Goal: Transaction & Acquisition: Purchase product/service

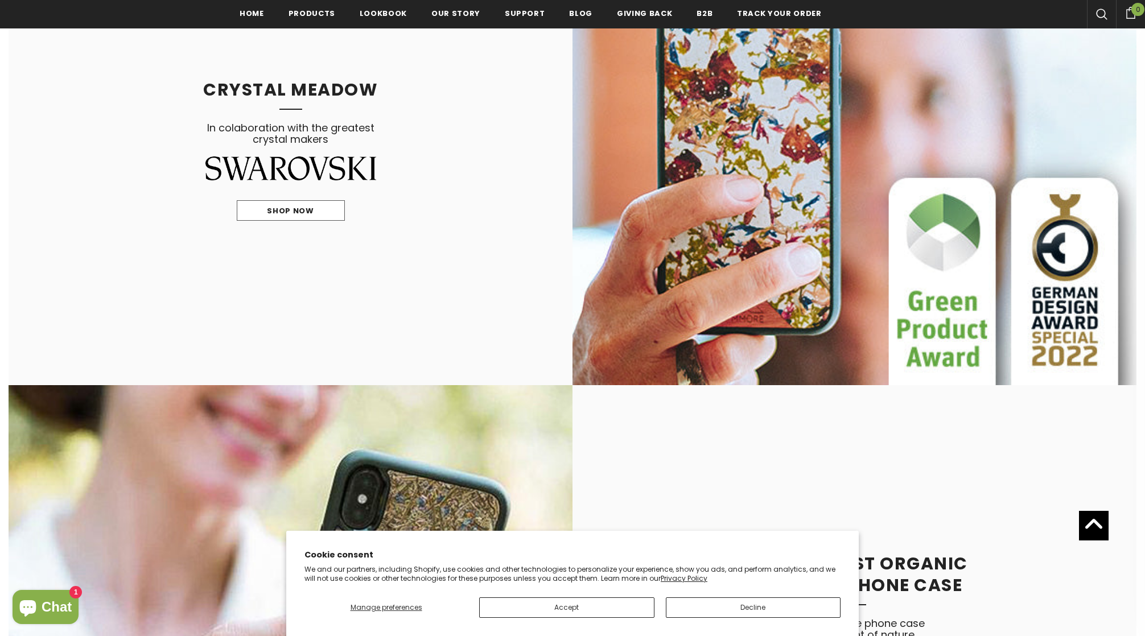
scroll to position [985, 0]
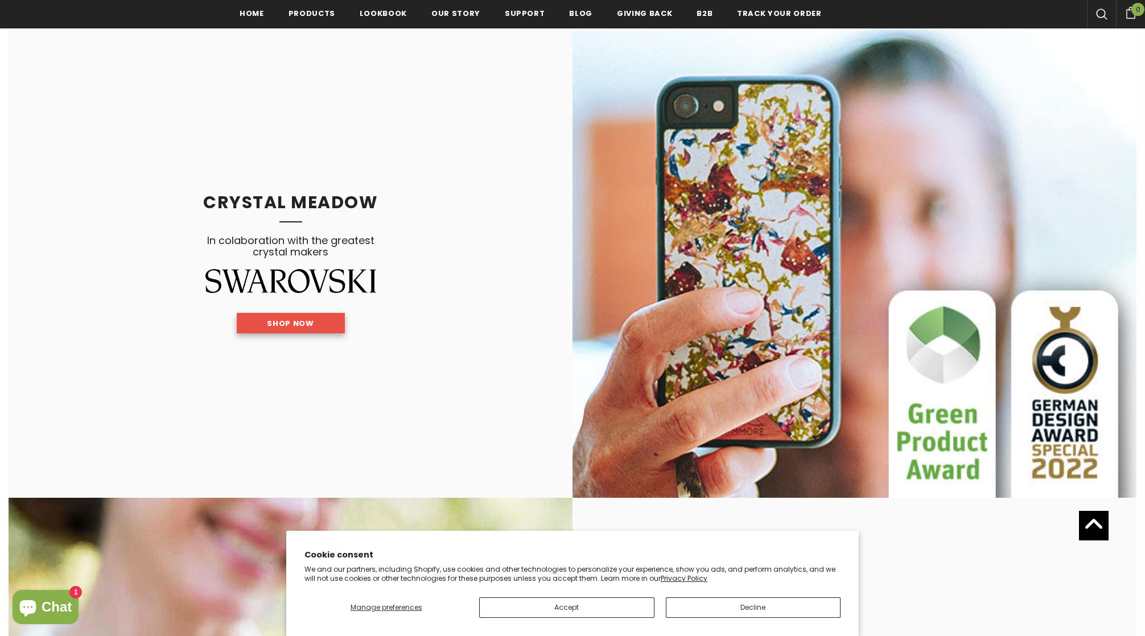
click at [303, 314] on link "Shop Now" at bounding box center [291, 323] width 108 height 20
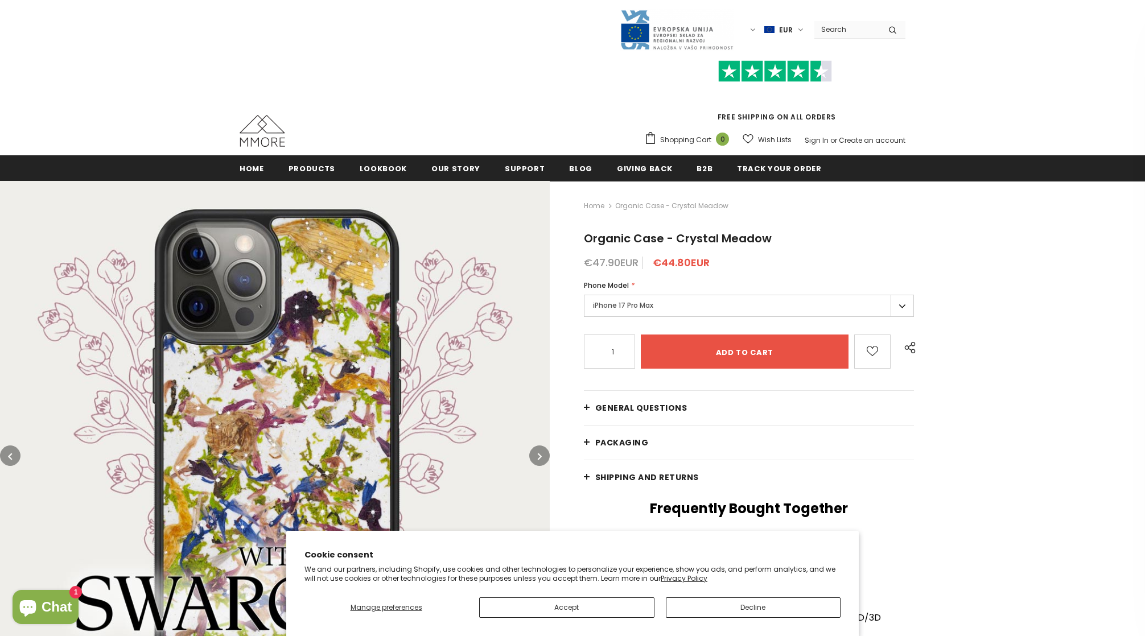
click at [613, 305] on label "iPhone 17 Pro Max" at bounding box center [749, 306] width 330 height 22
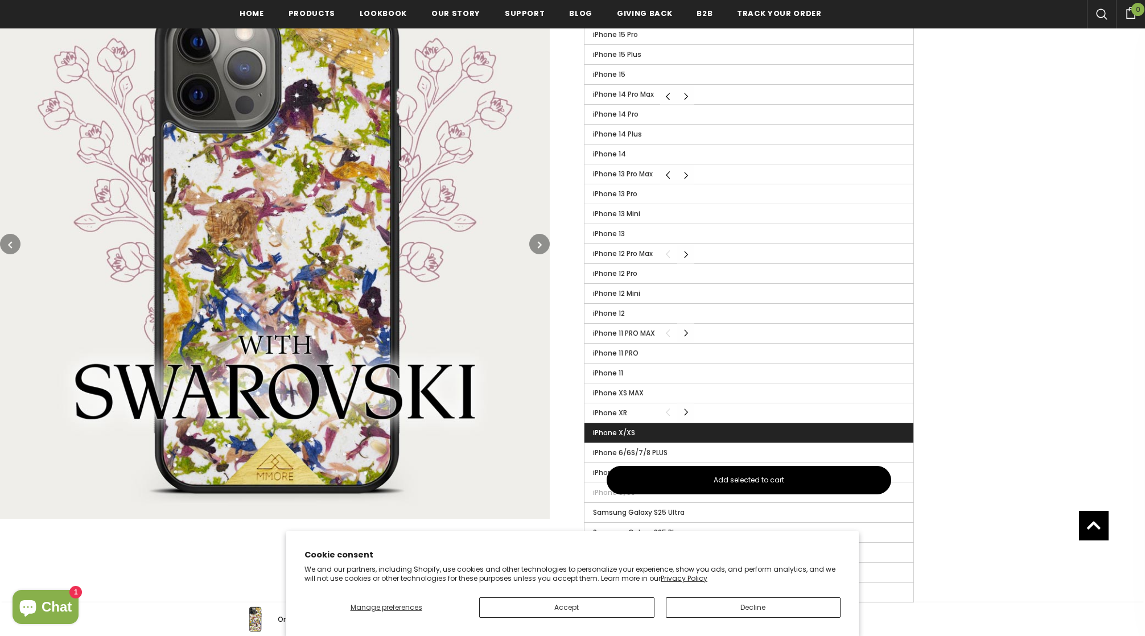
scroll to position [512, 0]
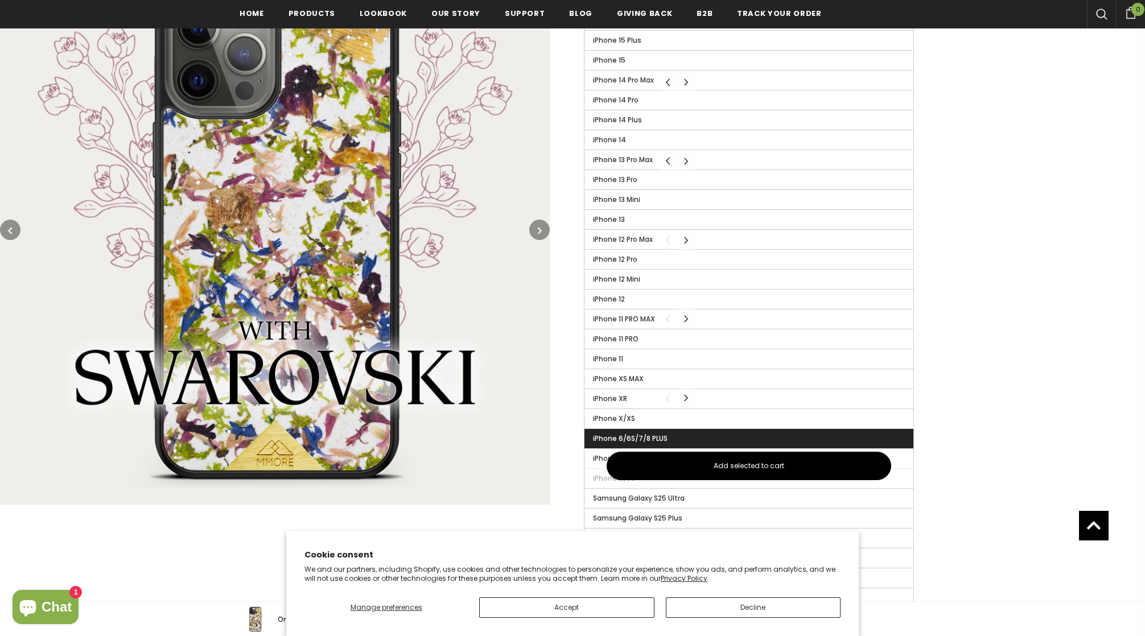
click at [678, 438] on label "iPhone 6/6S/7/8 PLUS" at bounding box center [749, 438] width 329 height 19
click at [0, 0] on input "iPhone 6/6S/7/8 PLUS" at bounding box center [0, 0] width 0 height 0
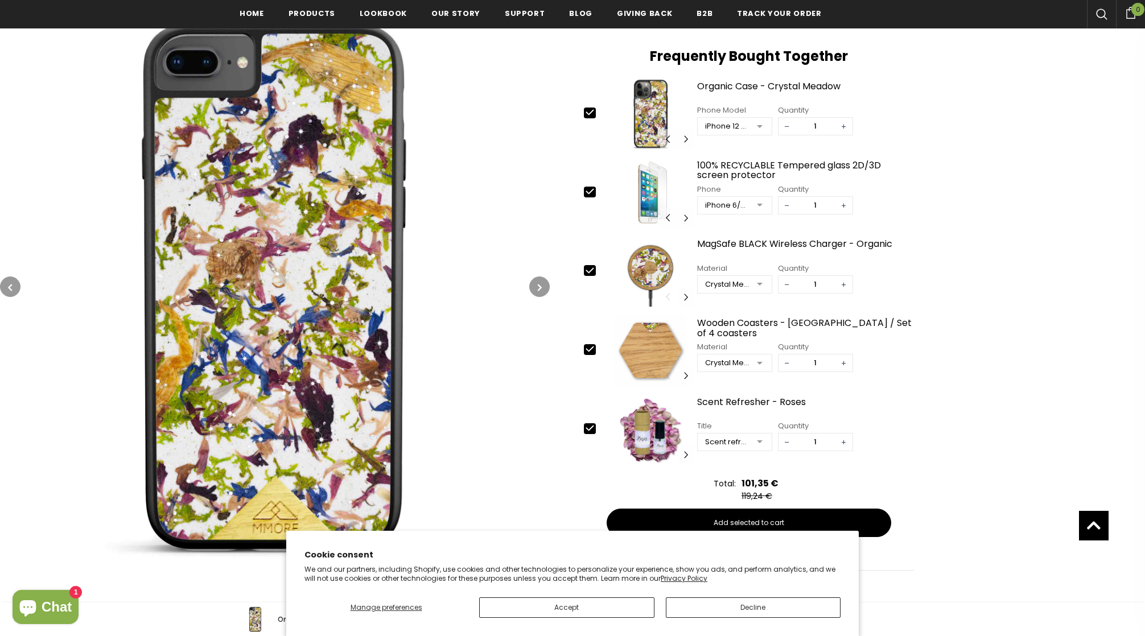
scroll to position [353, 0]
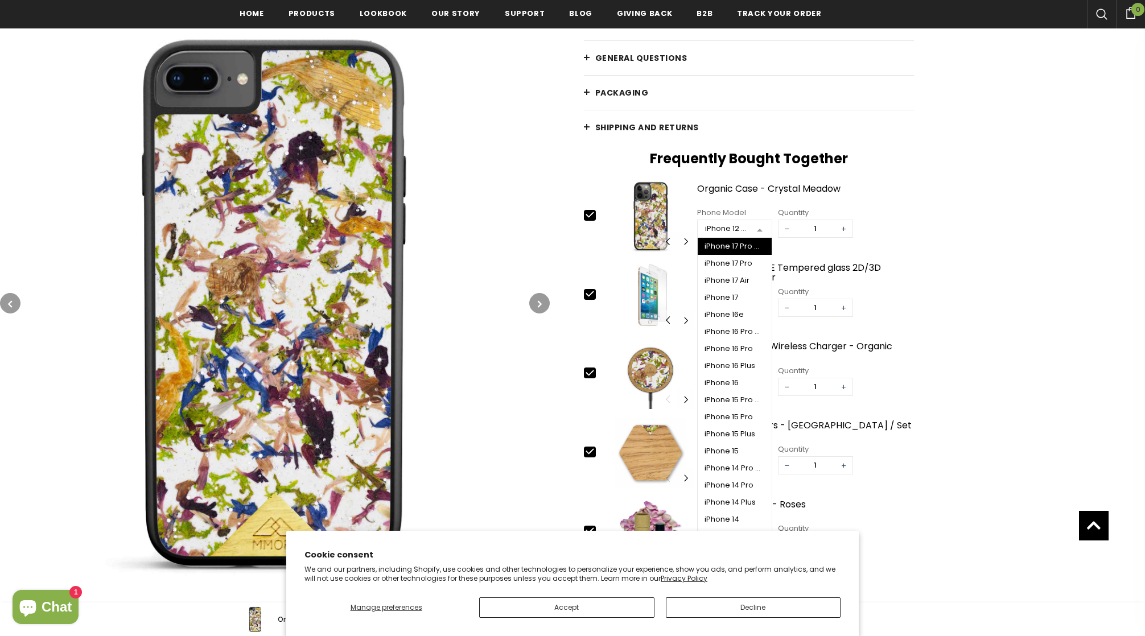
click at [762, 232] on div at bounding box center [759, 229] width 23 height 17
click at [1002, 289] on div "Home Organic Case - Crystal Meadow Organic Case - Crystal Meadow €47.90EUR €44.…" at bounding box center [847, 255] width 595 height 848
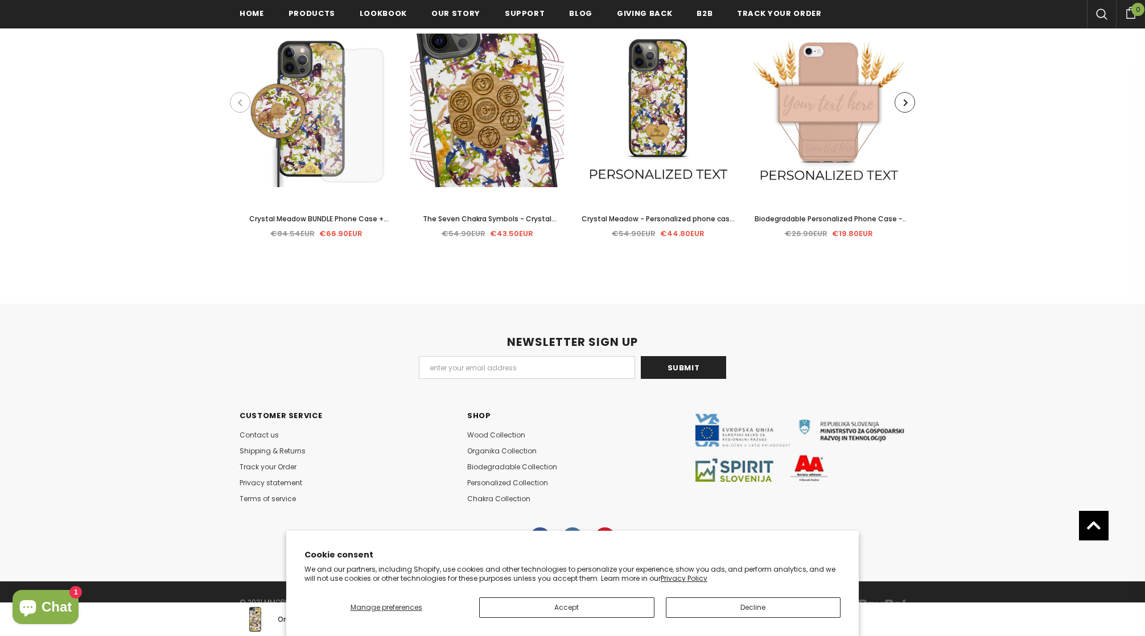
scroll to position [0, 0]
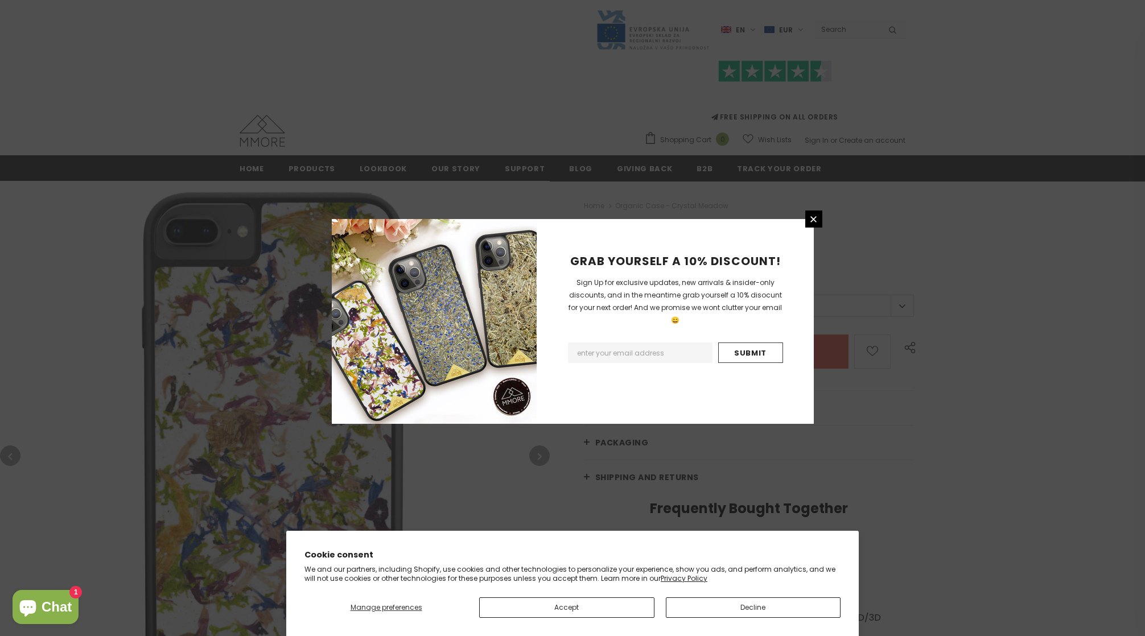
click at [306, 163] on div "GRAB YOURSELF A 10% DISCOUNT! Sign Up for exclusive updates, new arrivals & ins…" at bounding box center [572, 318] width 1145 height 636
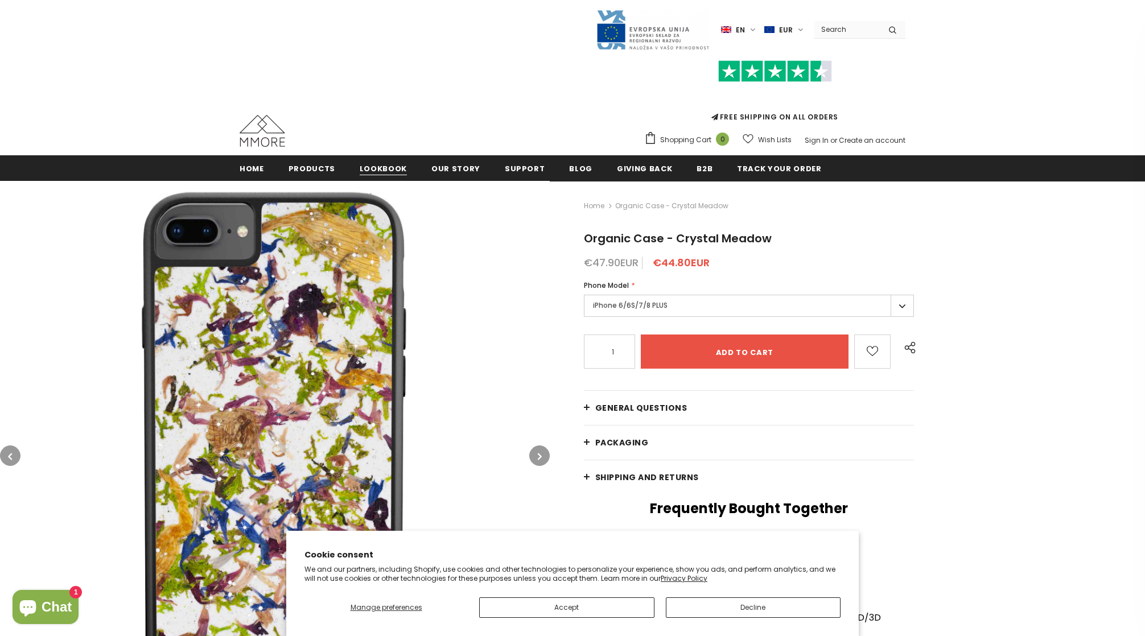
click at [380, 170] on span "Lookbook" at bounding box center [383, 168] width 47 height 11
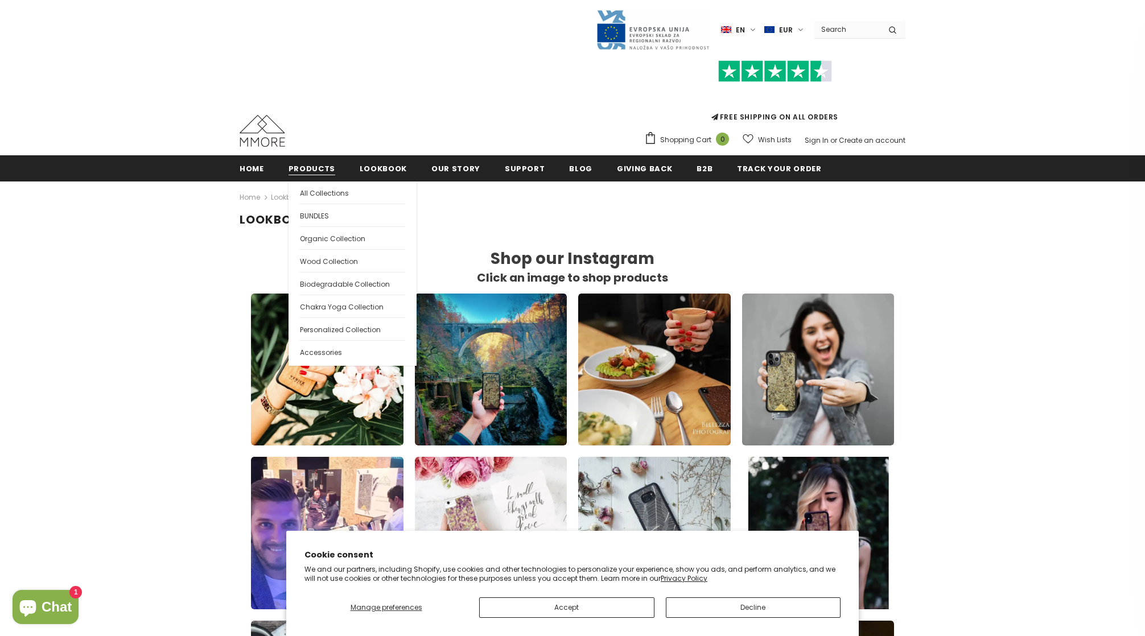
scroll to position [680, 657]
click at [315, 166] on span "Products" at bounding box center [312, 168] width 47 height 11
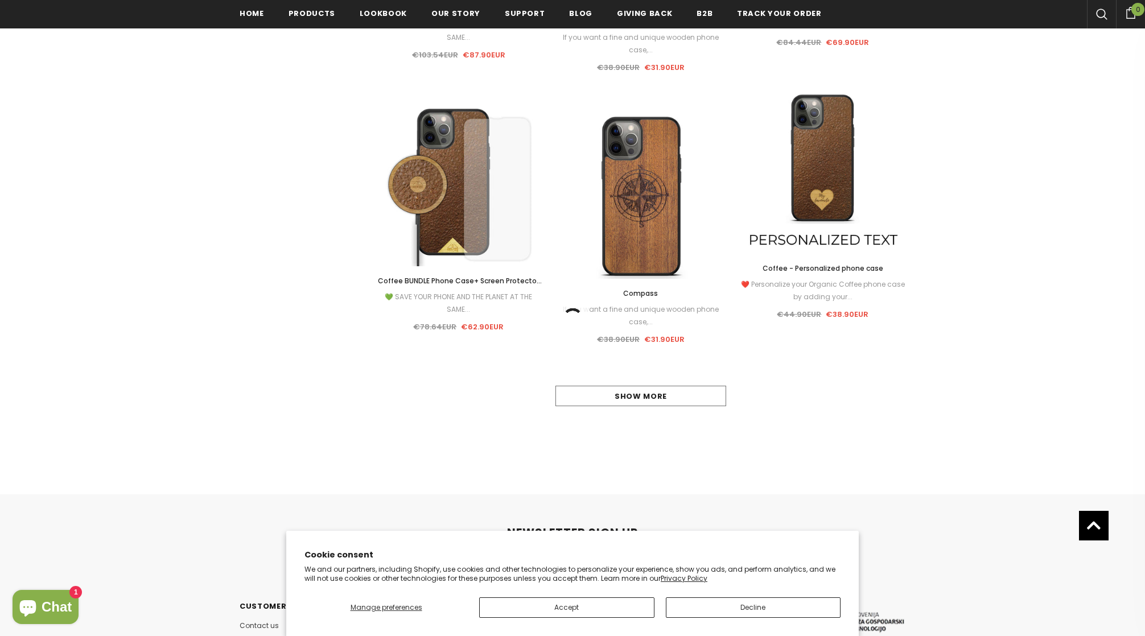
scroll to position [3327, 0]
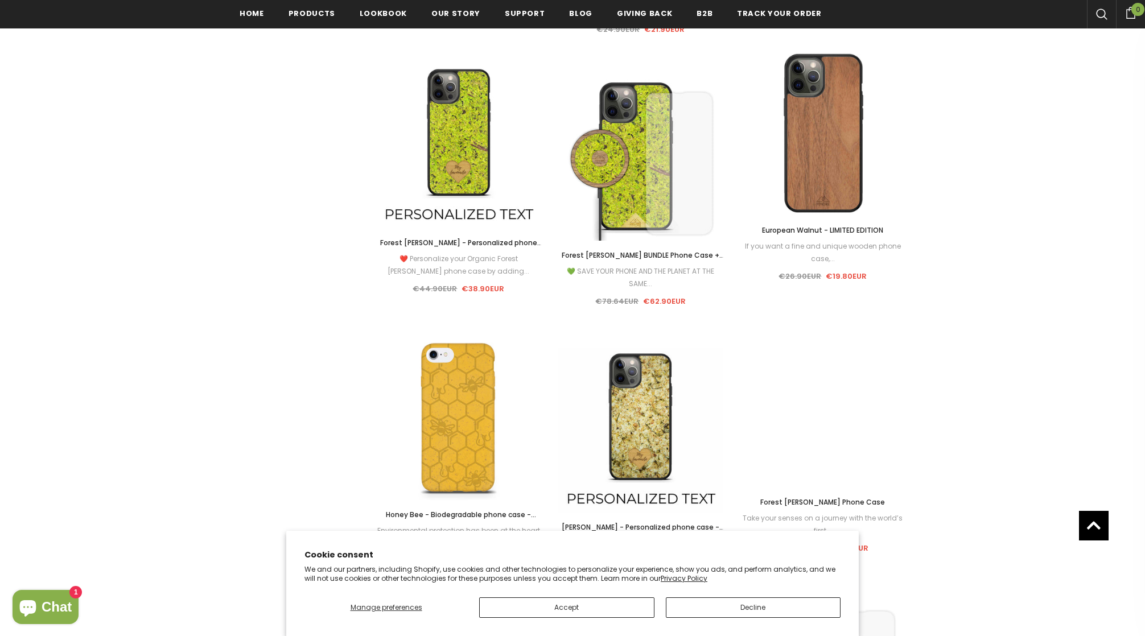
scroll to position [4133, 0]
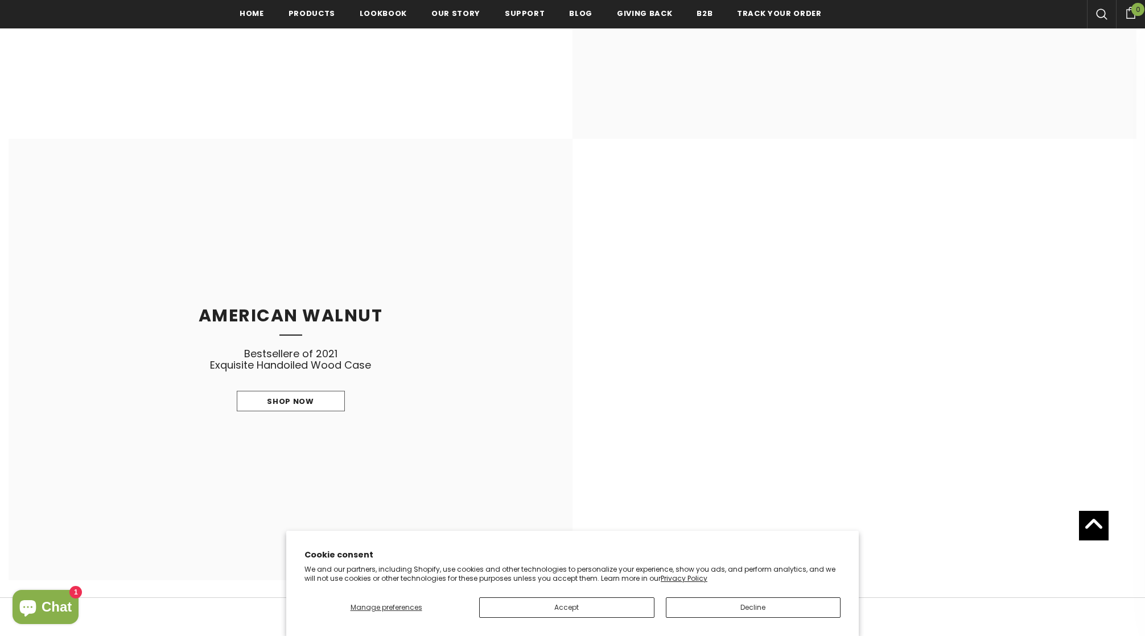
scroll to position [1450, 0]
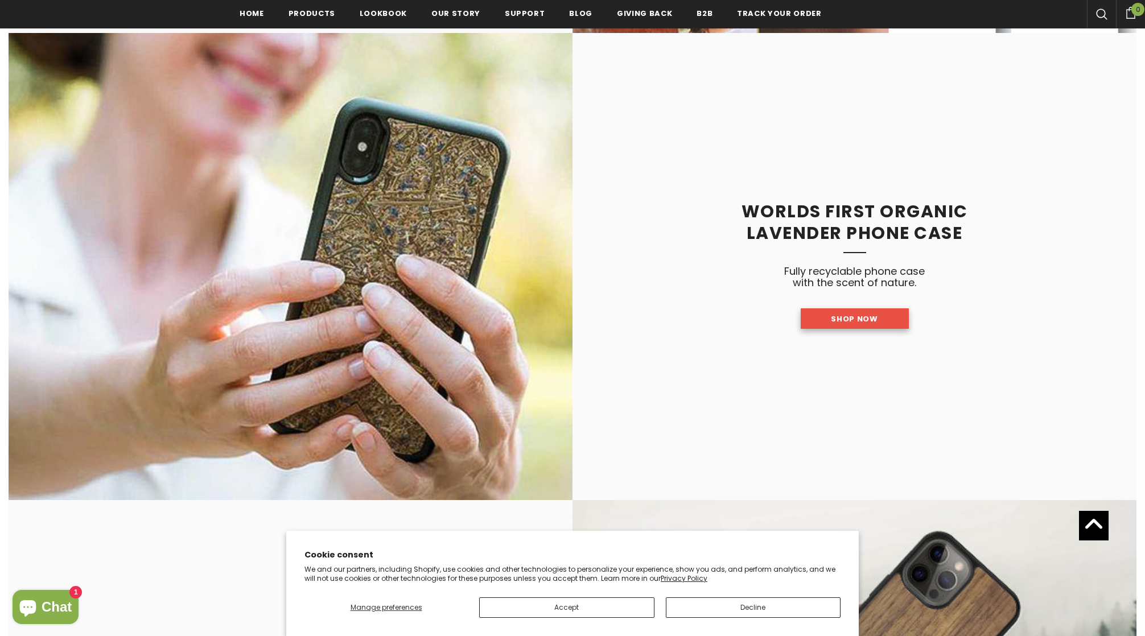
click at [852, 321] on span "Shop Now" at bounding box center [854, 319] width 47 height 11
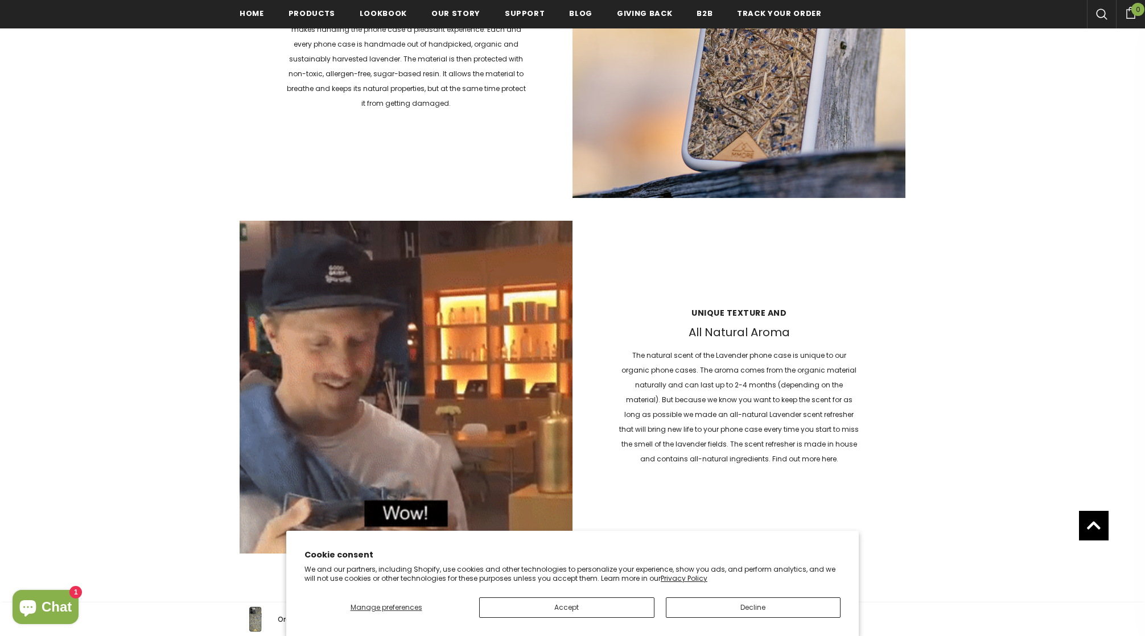
scroll to position [1955, 0]
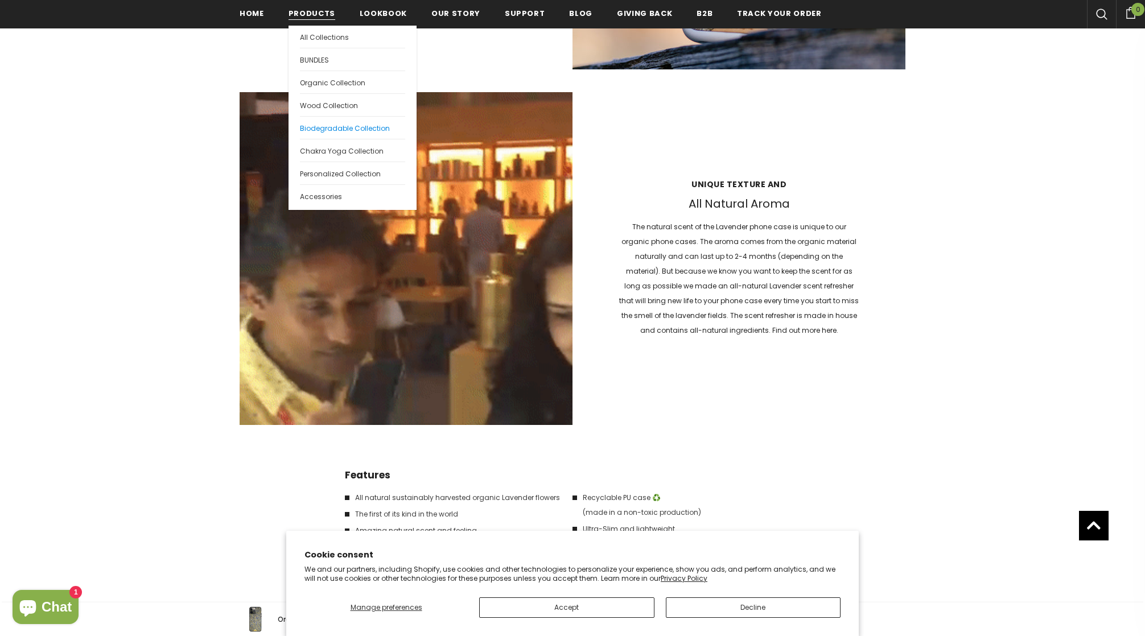
click at [325, 130] on span "Biodegradable Collection" at bounding box center [345, 129] width 90 height 10
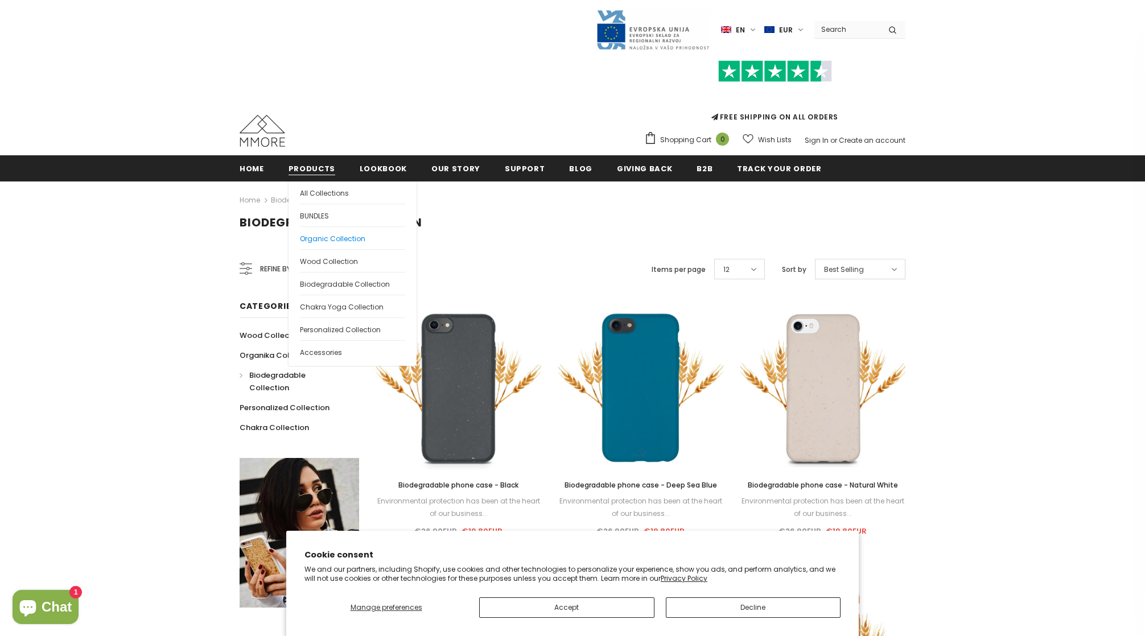
click at [323, 235] on span "Organic Collection" at bounding box center [332, 239] width 65 height 10
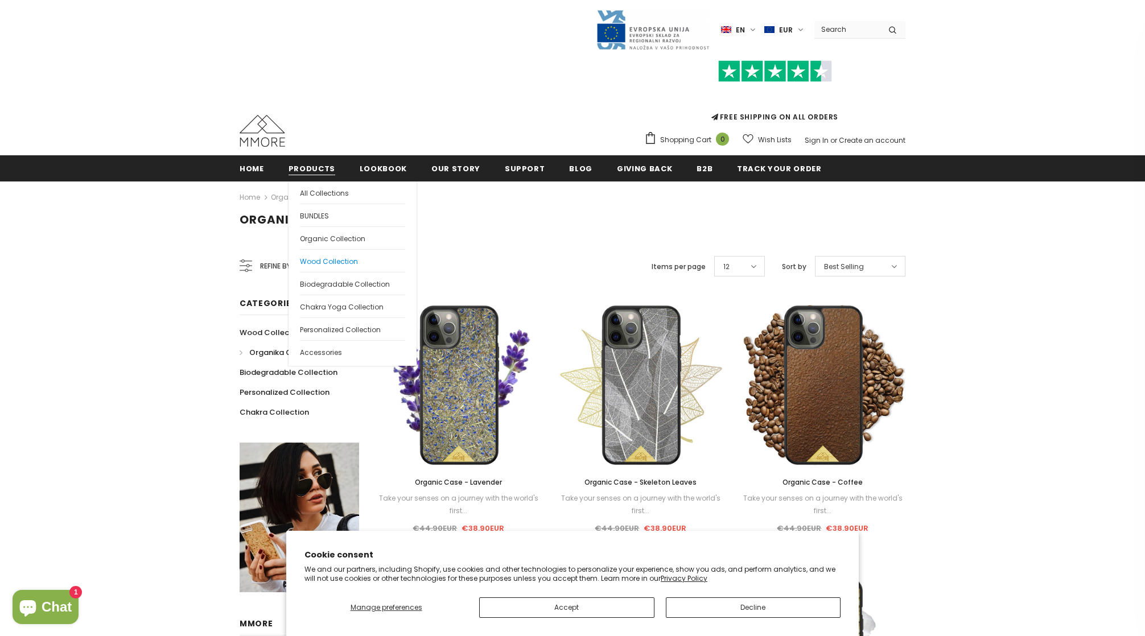
click at [327, 269] on link "Wood Collection" at bounding box center [352, 260] width 105 height 23
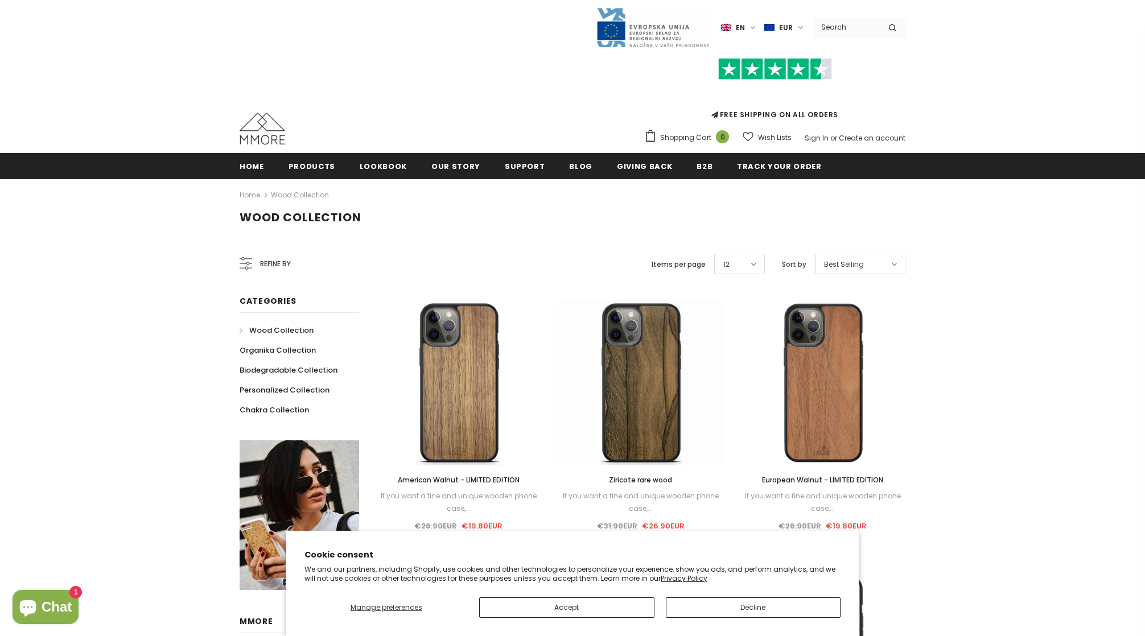
scroll to position [229, 0]
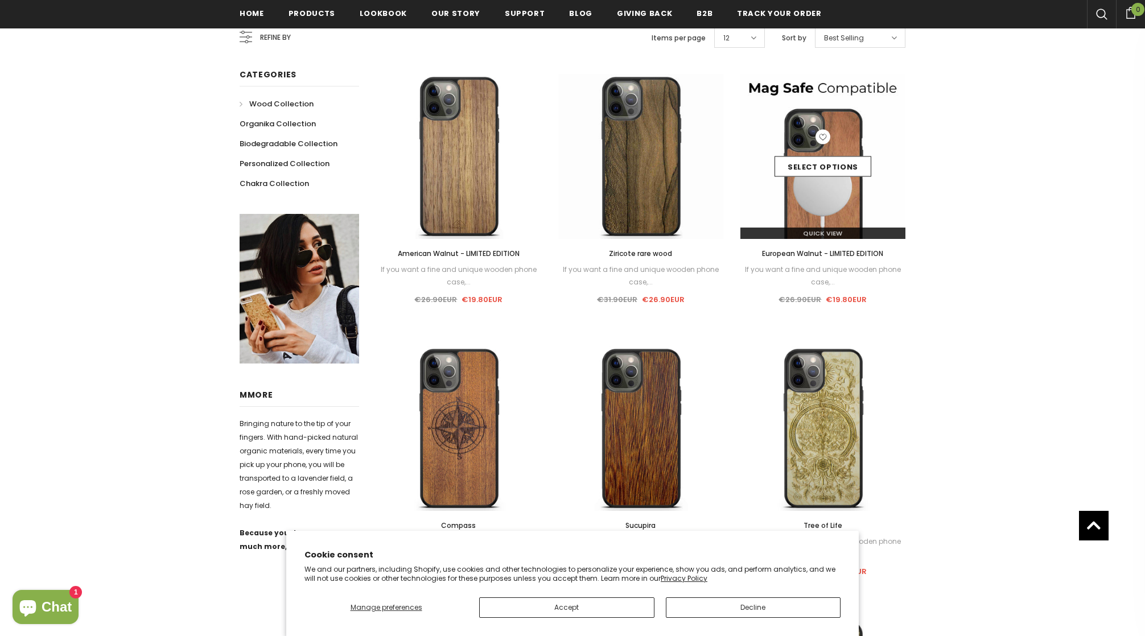
click at [815, 196] on img at bounding box center [823, 156] width 165 height 165
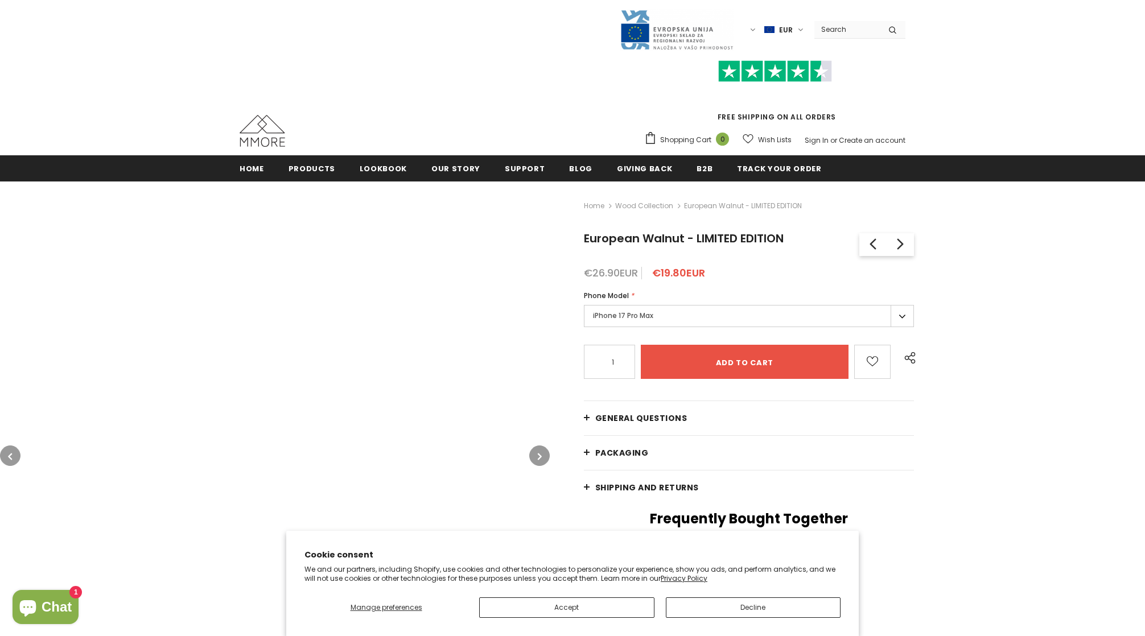
click at [614, 311] on label "iPhone 17 Pro Max" at bounding box center [749, 316] width 330 height 22
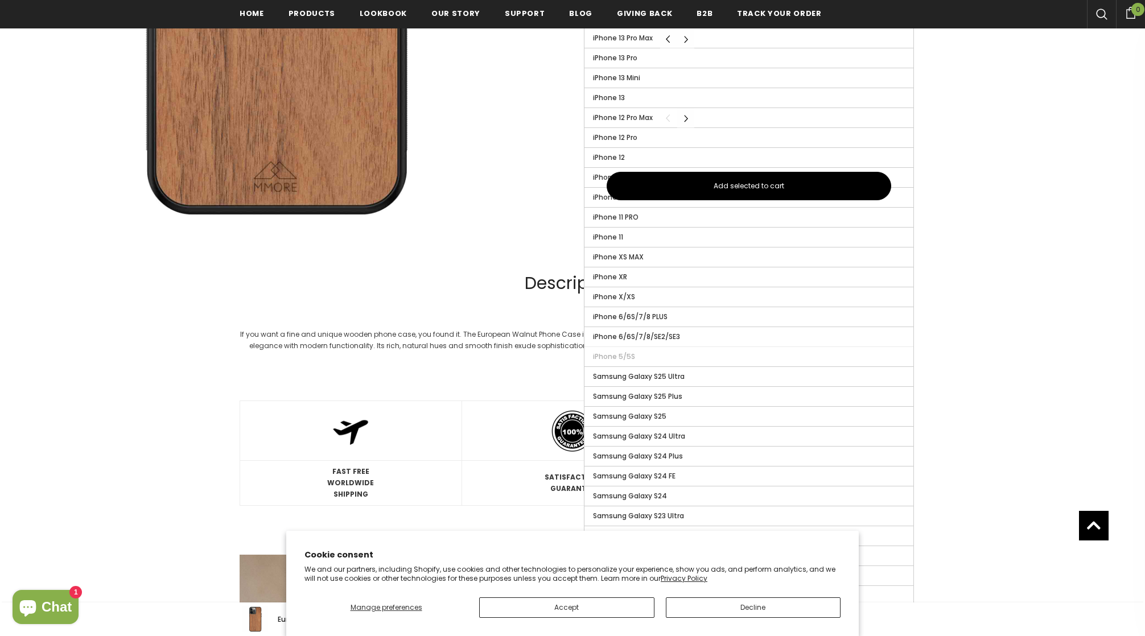
scroll to position [659, 0]
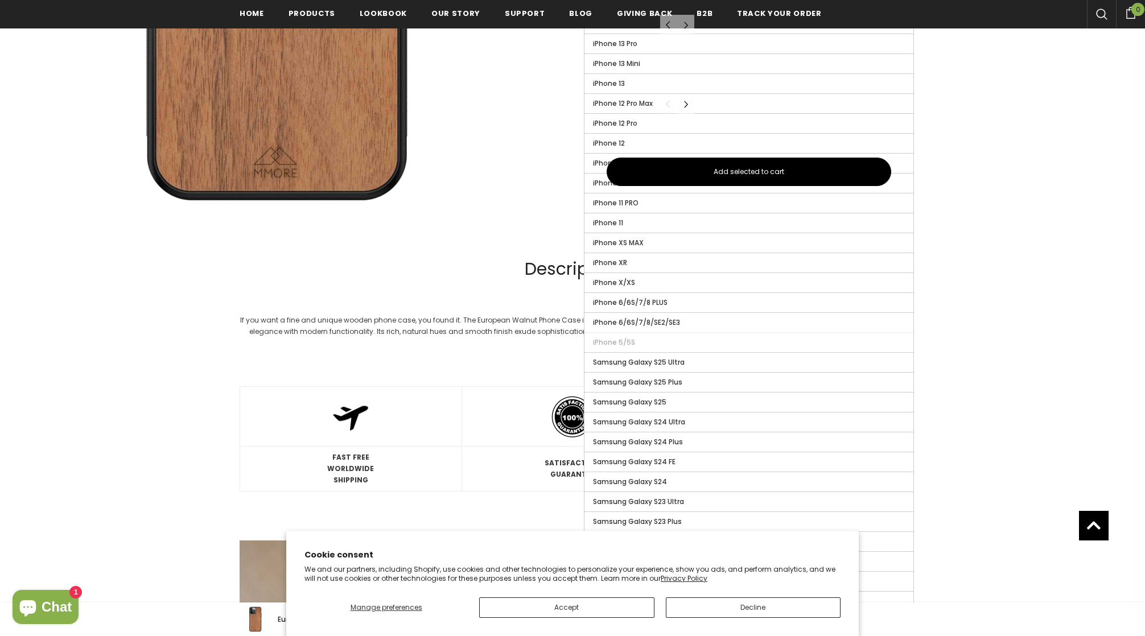
click at [745, 327] on label "iPhone 6/6S/7/8/SE2/SE3" at bounding box center [749, 322] width 329 height 19
click at [0, 0] on input "iPhone 6/6S/7/8/SE2/SE3" at bounding box center [0, 0] width 0 height 0
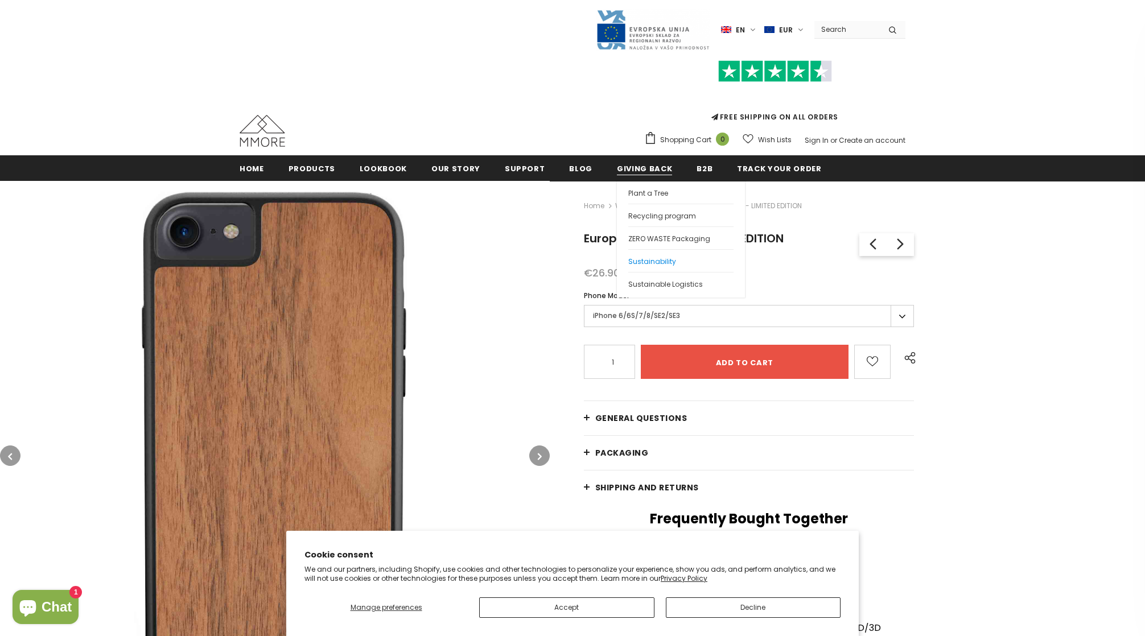
click at [636, 260] on span "Sustainability" at bounding box center [652, 262] width 48 height 10
